Goal: Navigation & Orientation: Find specific page/section

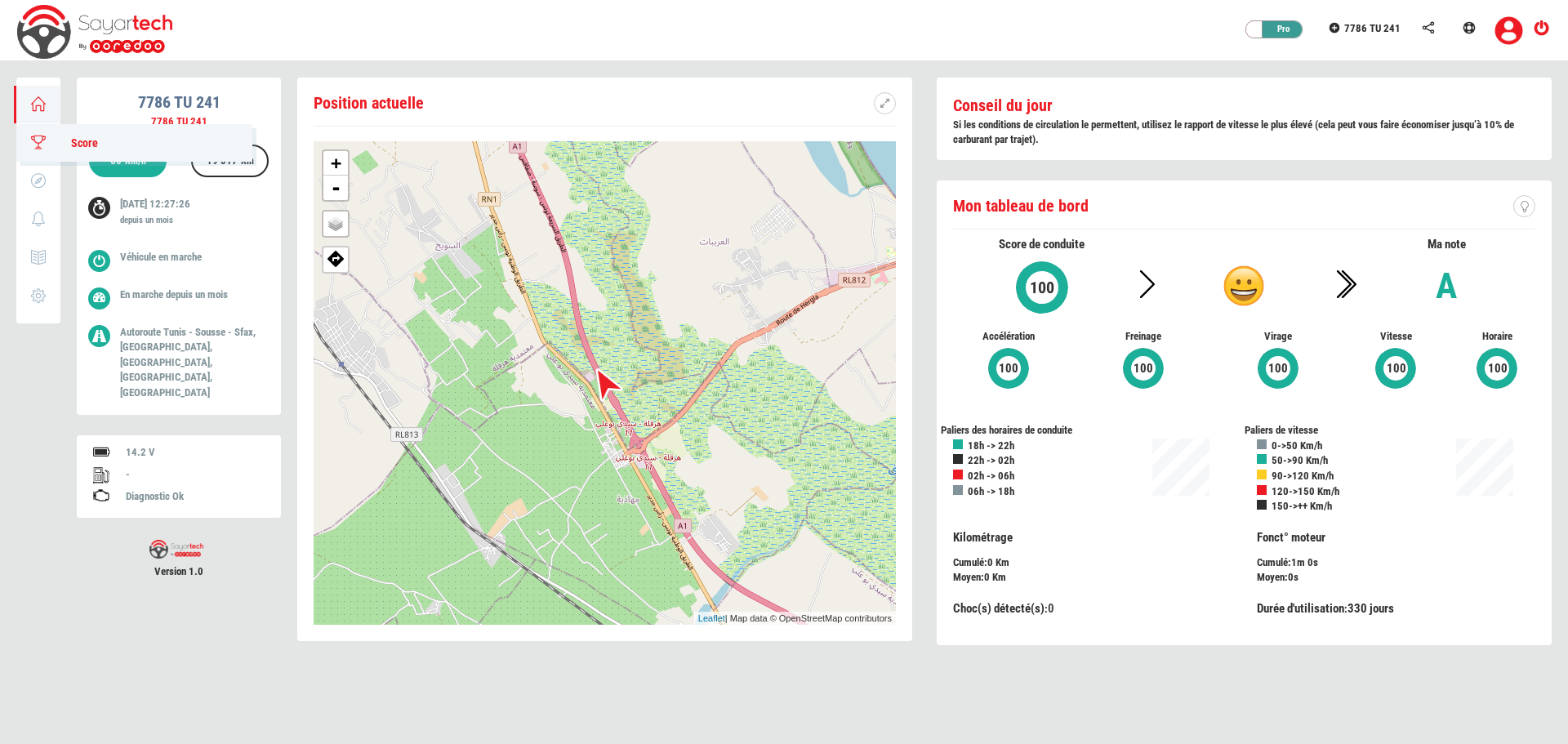
click at [33, 139] on icon at bounding box center [39, 142] width 19 height 11
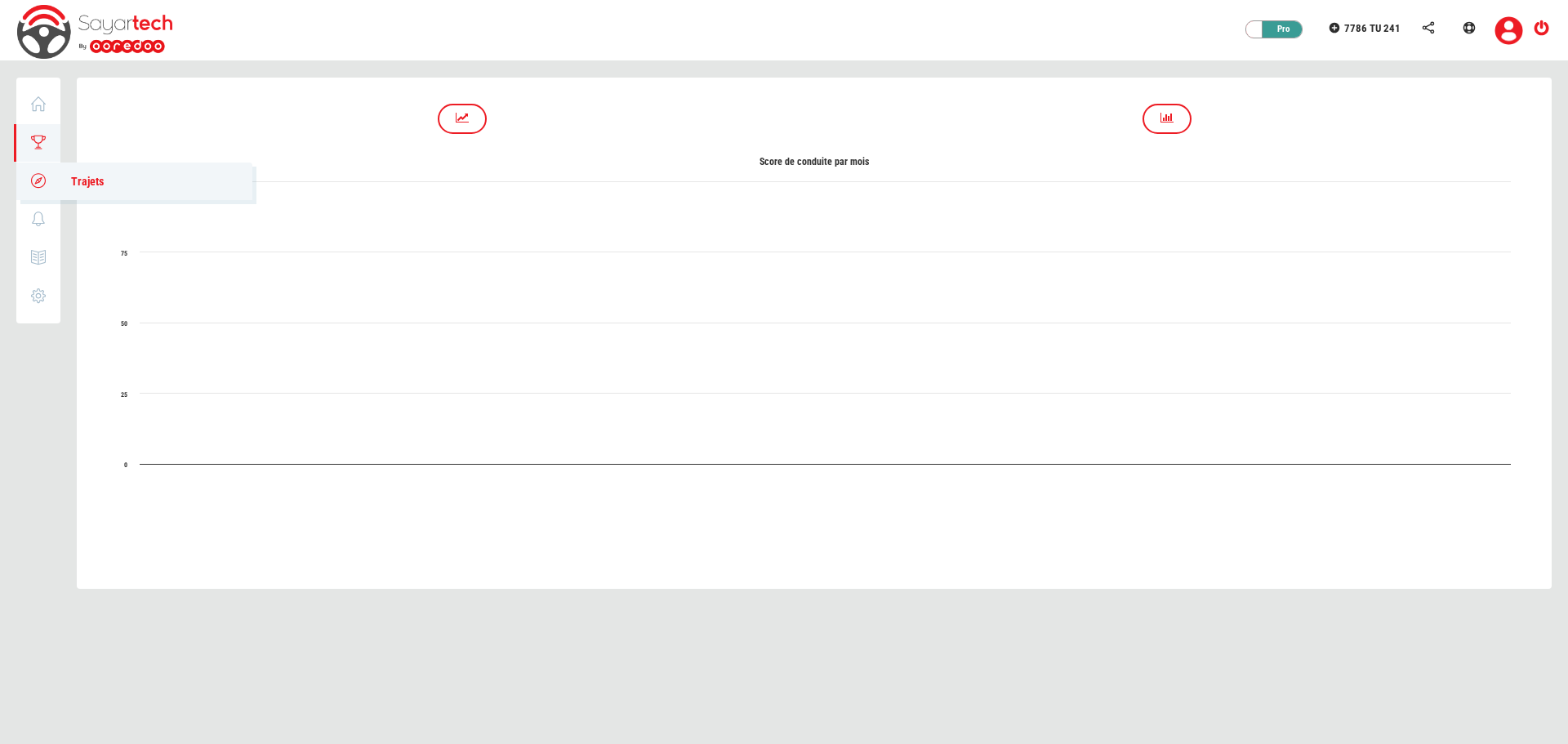
click at [33, 182] on icon at bounding box center [39, 180] width 19 height 11
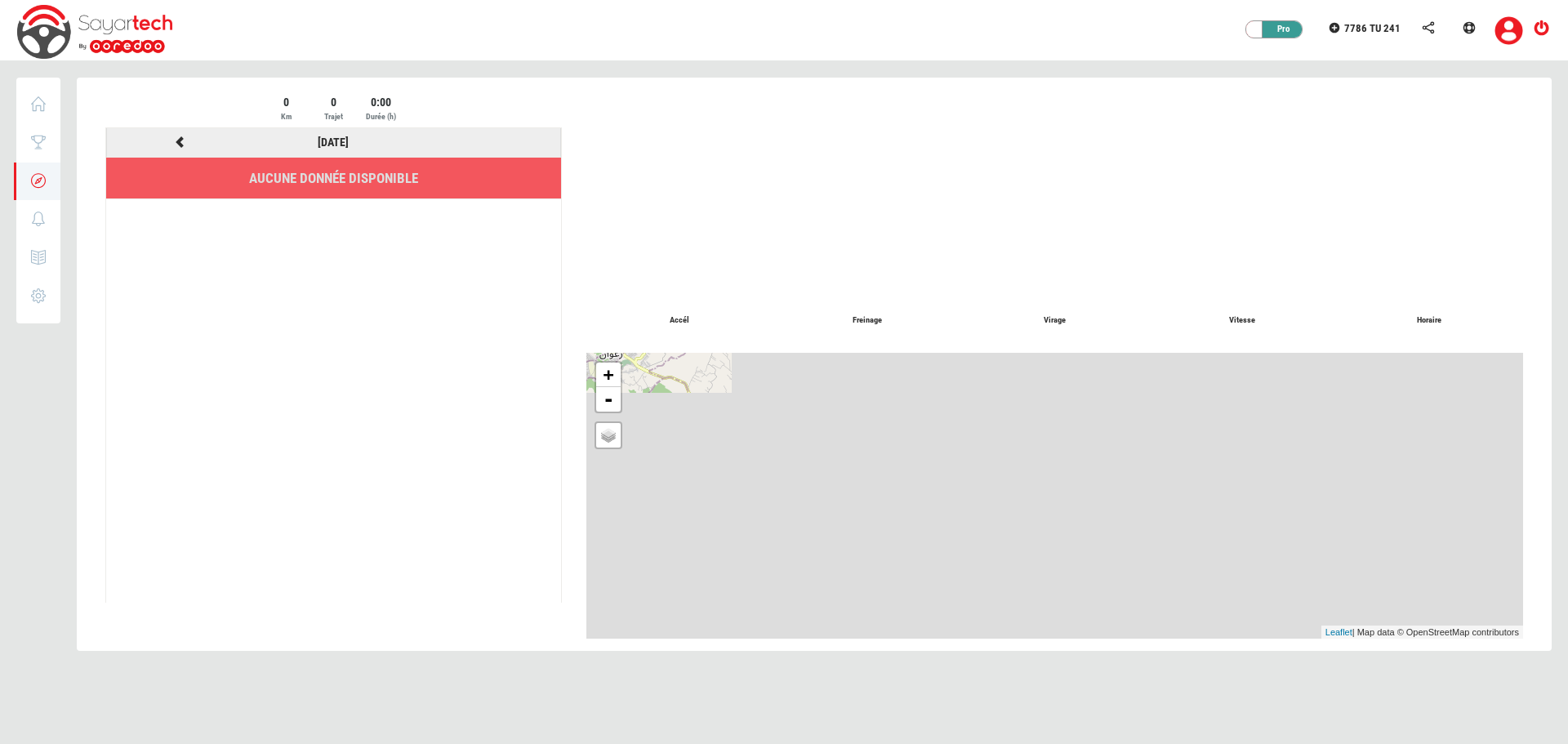
click at [174, 139] on icon at bounding box center [179, 142] width 15 height 11
click at [34, 99] on icon at bounding box center [39, 104] width 19 height 11
